Goal: Obtain resource: Download file/media

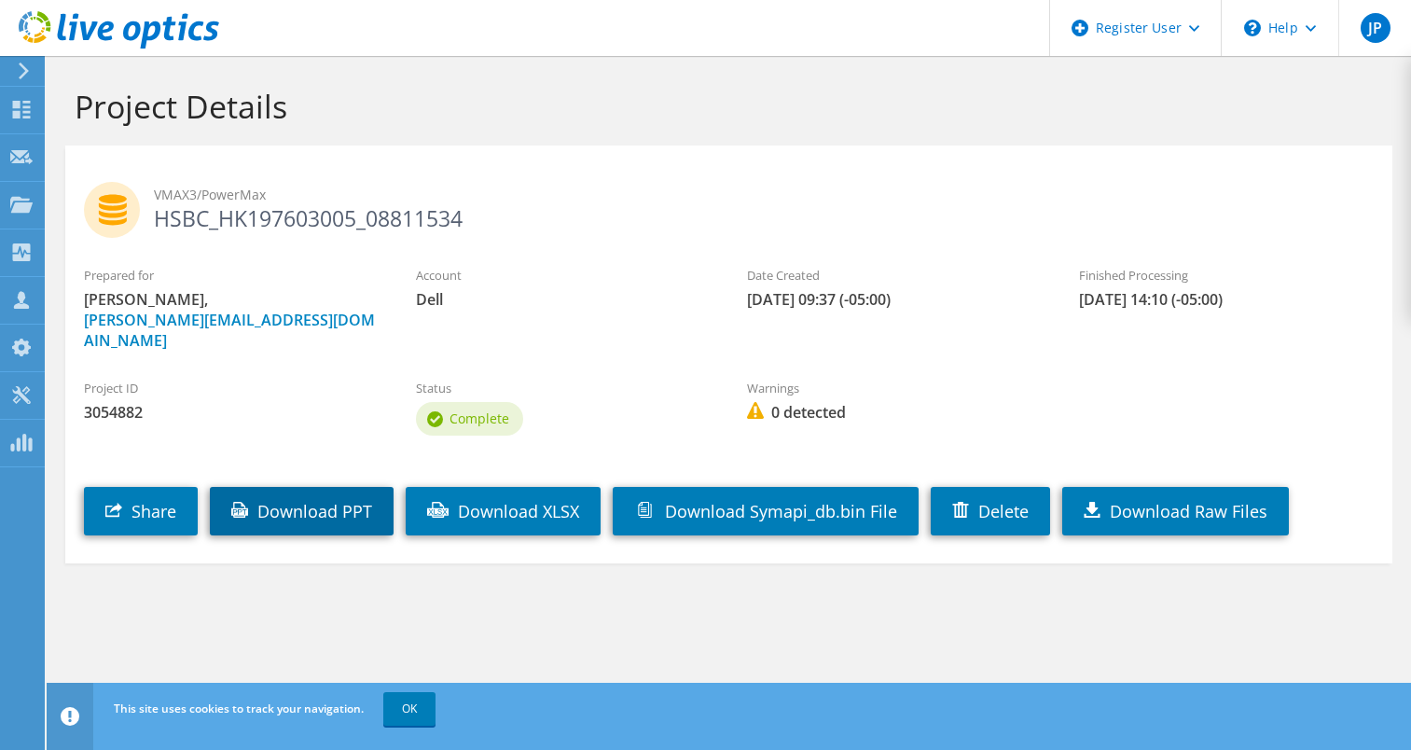
click at [325, 504] on link "Download PPT" at bounding box center [302, 511] width 184 height 48
click at [651, 281] on label "Account" at bounding box center [563, 275] width 295 height 19
click at [117, 402] on span "3054882" at bounding box center [231, 412] width 295 height 21
copy span "3054882"
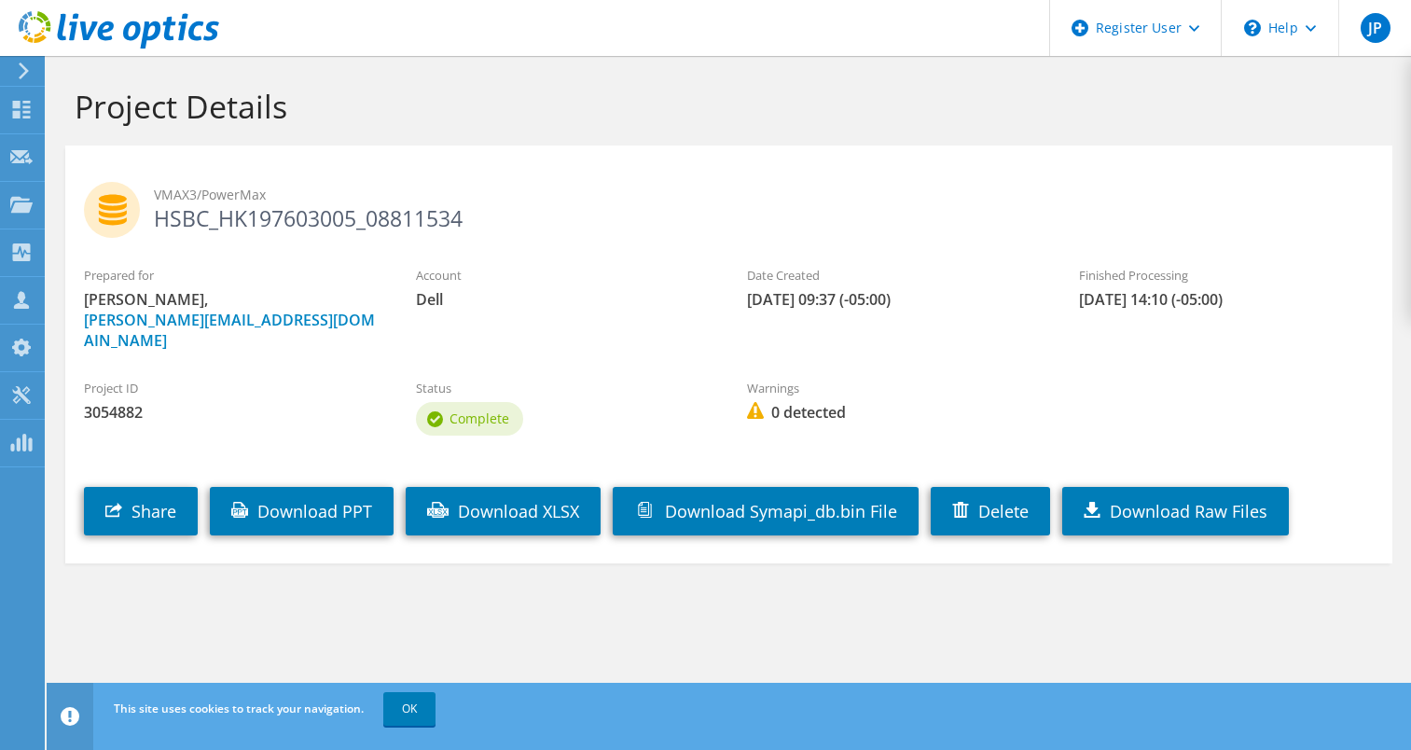
click at [352, 214] on h2 "VMAX3/PowerMax HSBC_HK197603005_08811534" at bounding box center [729, 205] width 1290 height 47
copy h2 "HSBC_HK197603005_08811534"
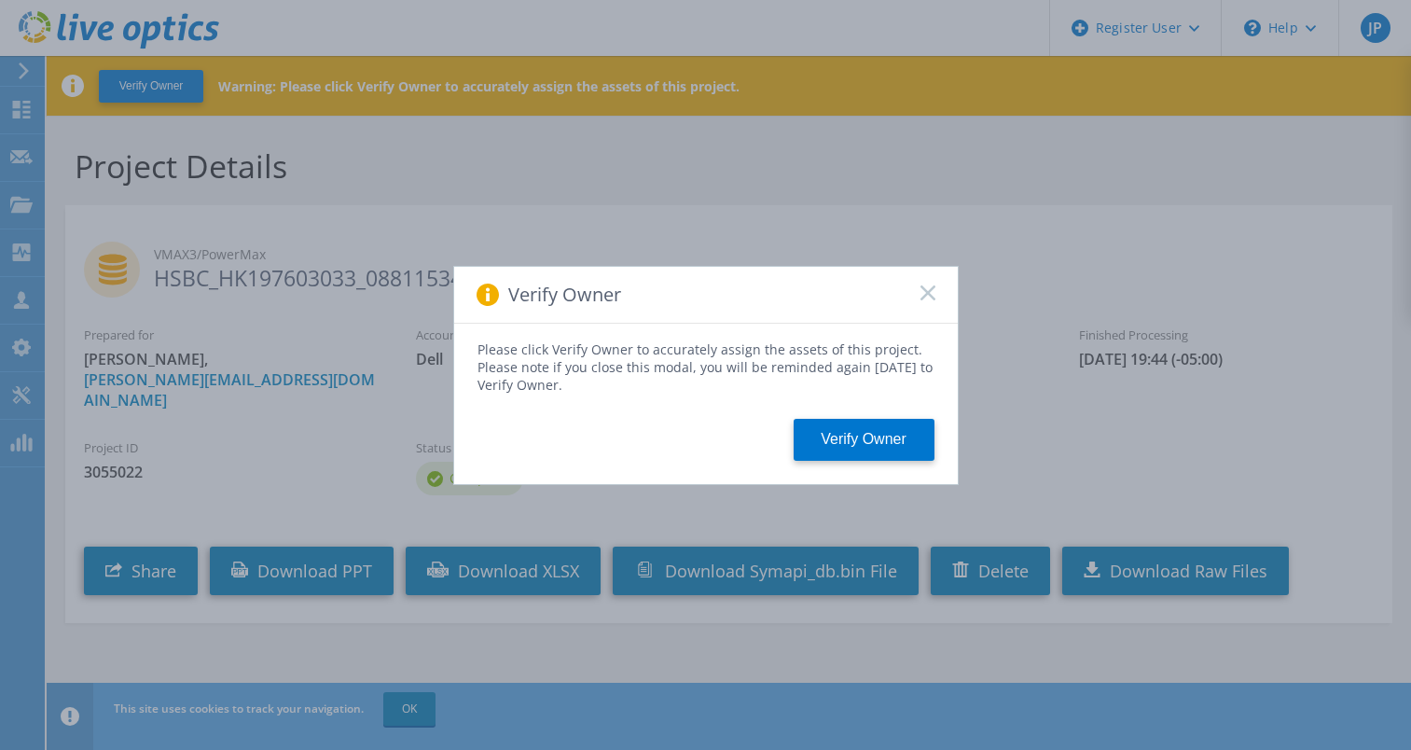
click at [921, 298] on rect at bounding box center [927, 292] width 16 height 16
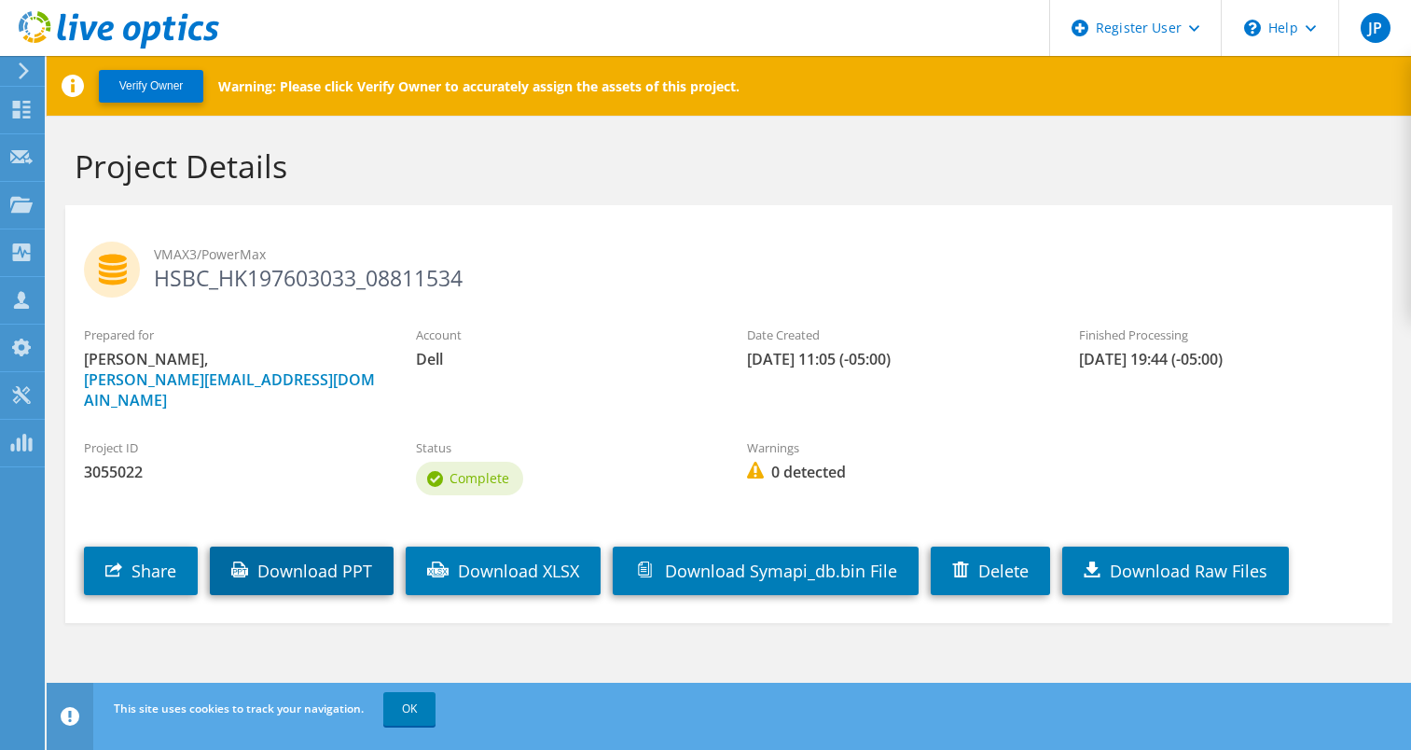
click at [300, 552] on link "Download PPT" at bounding box center [302, 570] width 184 height 48
click at [763, 283] on h2 "VMAX3/PowerMax HSBC_HK197603033_08811534" at bounding box center [729, 265] width 1290 height 47
click at [115, 463] on div "Project ID 3055022" at bounding box center [231, 460] width 332 height 62
click at [114, 462] on span "3055022" at bounding box center [231, 472] width 295 height 21
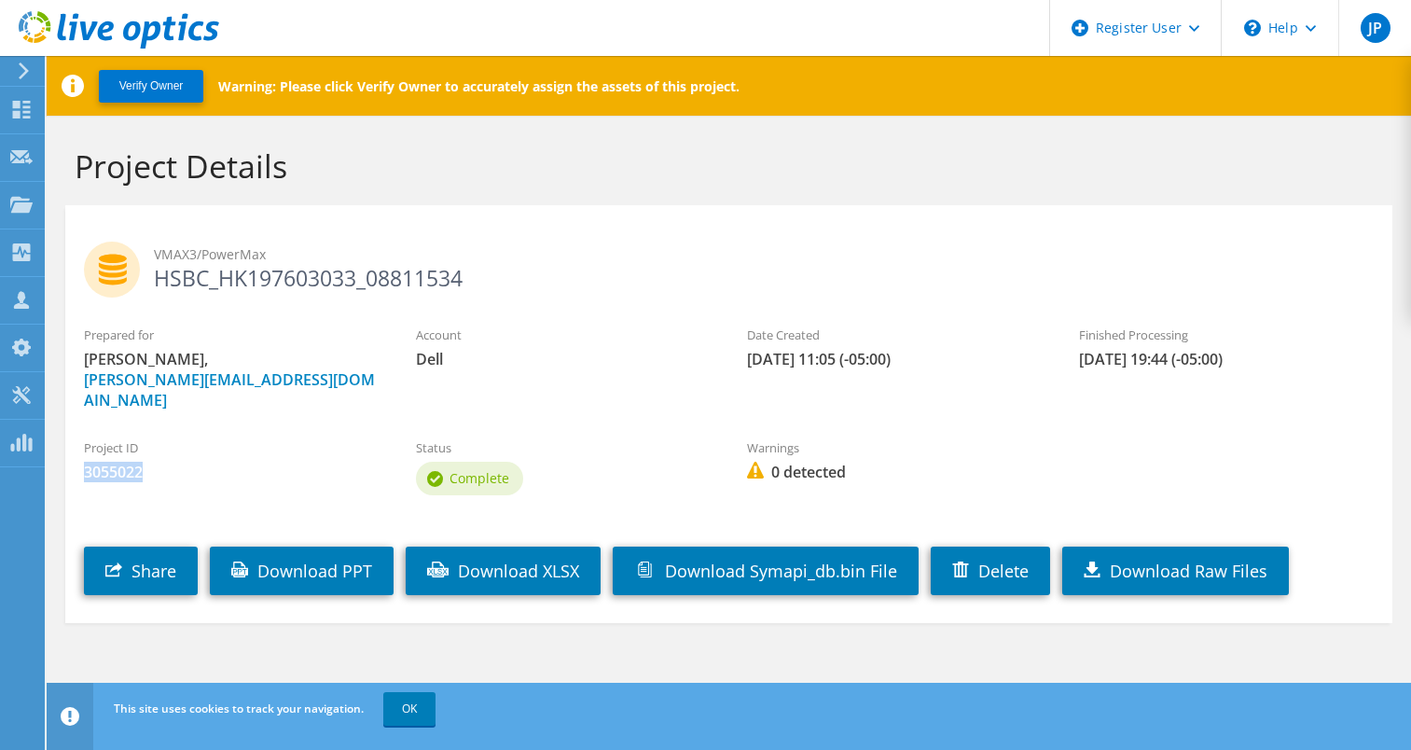
click at [114, 462] on span "3055022" at bounding box center [231, 472] width 295 height 21
copy span "3055022"
click at [320, 282] on h2 "VMAX3/PowerMax HSBC_HK197603033_08811534" at bounding box center [729, 265] width 1290 height 47
copy h2 "HSBC_HK197603033_08811534"
